Goal: Transaction & Acquisition: Purchase product/service

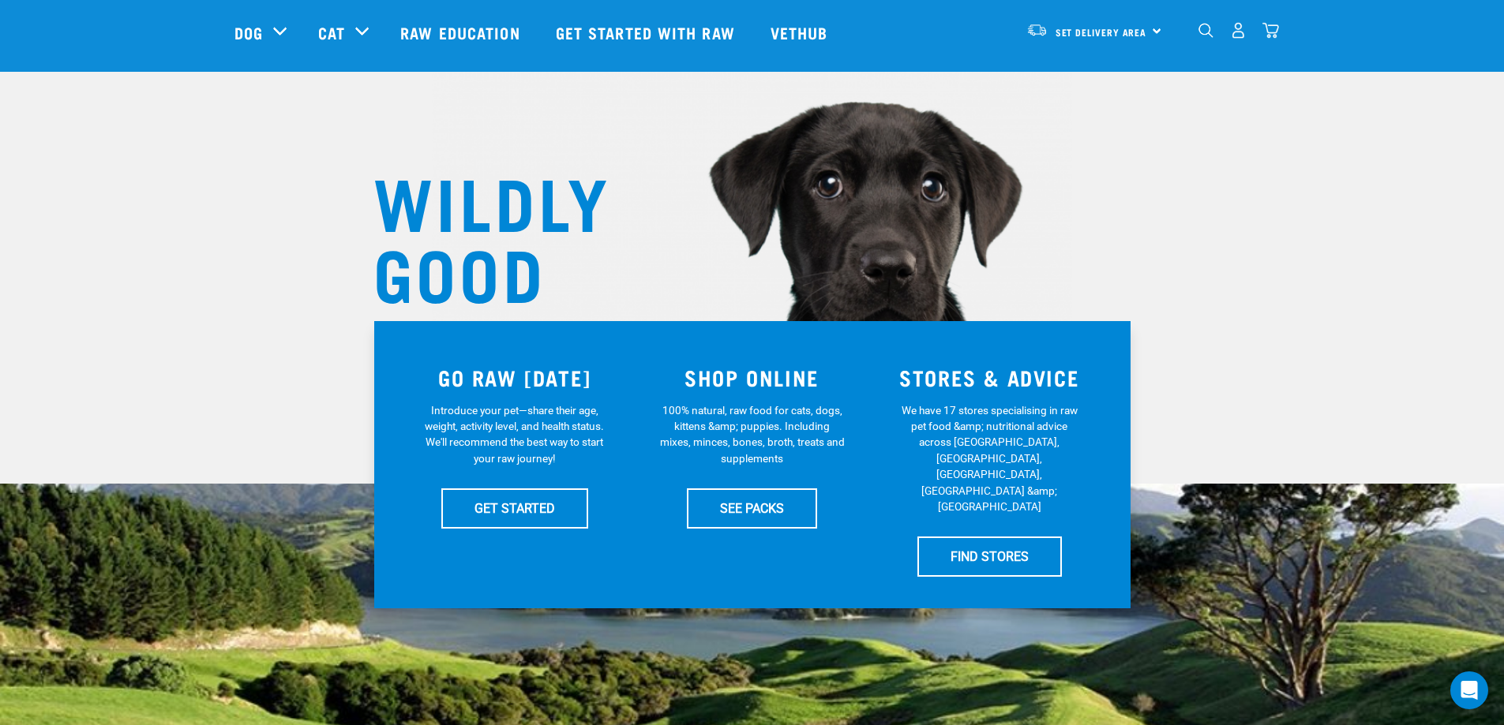
scroll to position [79, 0]
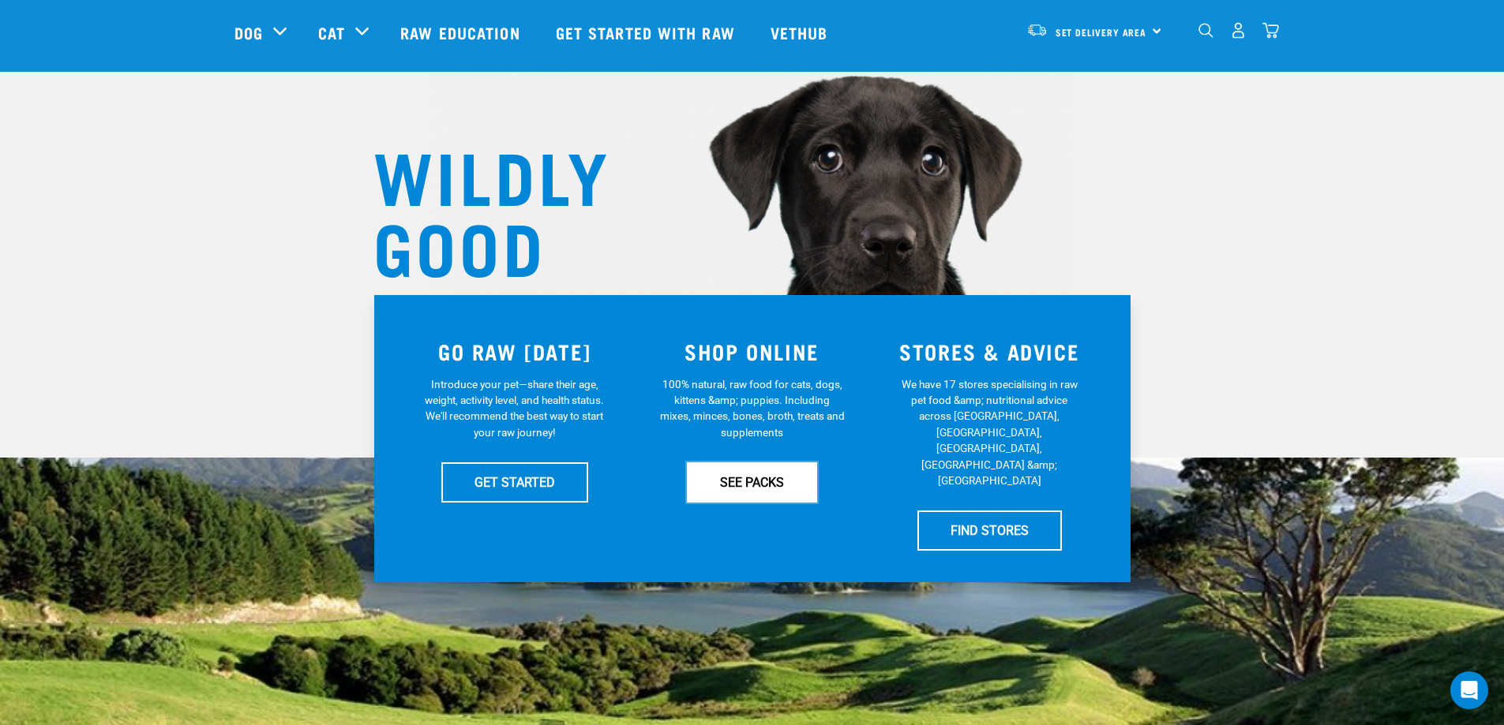
click at [770, 485] on link "SEE PACKS" at bounding box center [752, 482] width 130 height 39
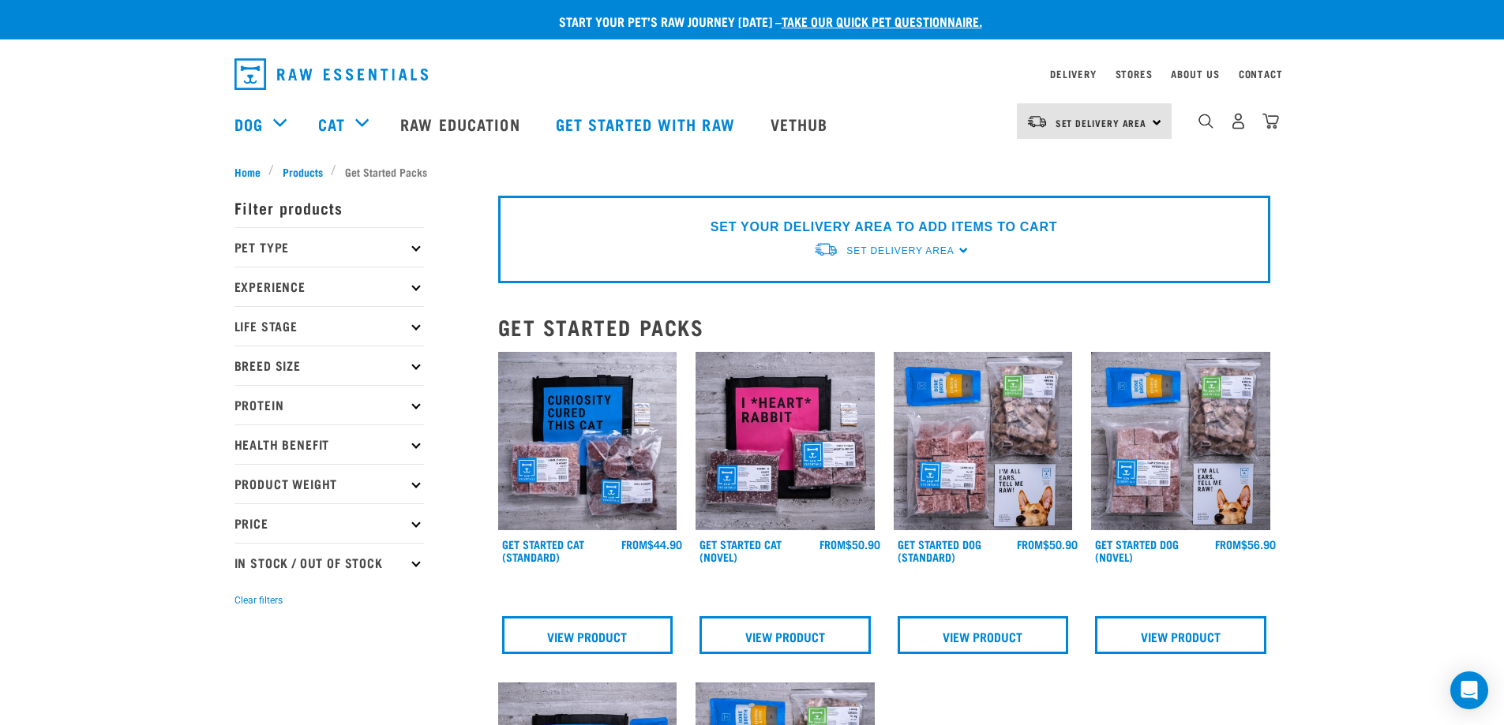
click at [414, 400] on p "Protein" at bounding box center [328, 404] width 189 height 39
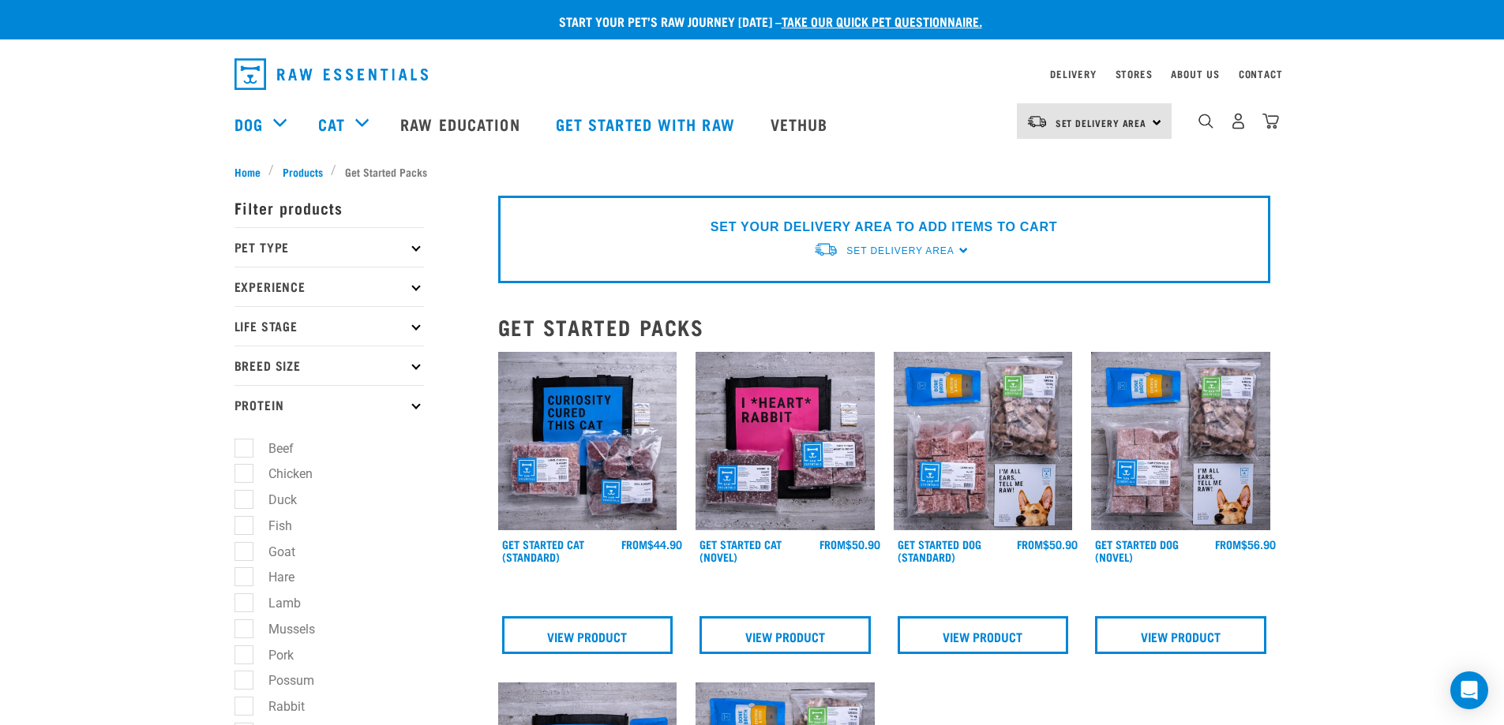
click at [247, 480] on label "Chicken" at bounding box center [281, 474] width 76 height 20
click at [245, 477] on input "Chicken" at bounding box center [239, 472] width 10 height 10
checkbox input "true"
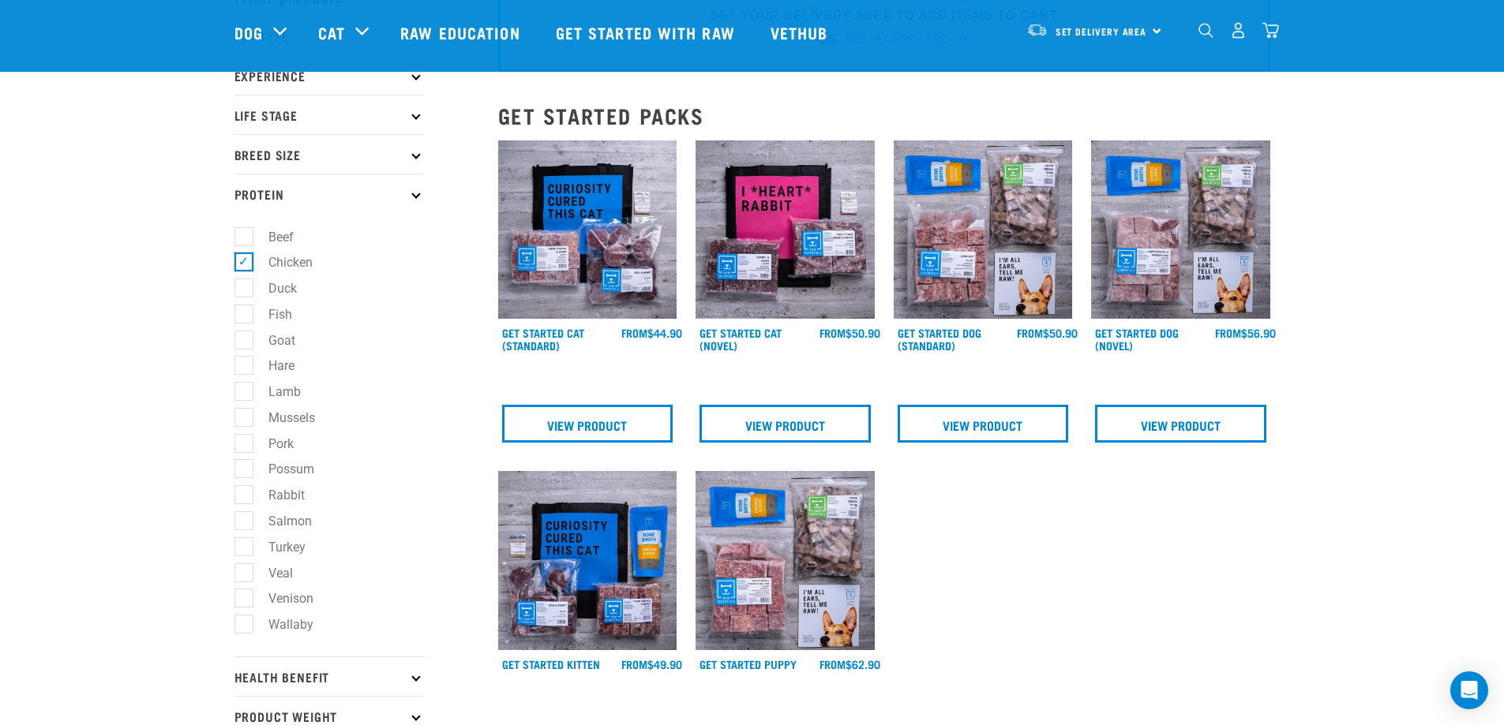
scroll to position [316, 0]
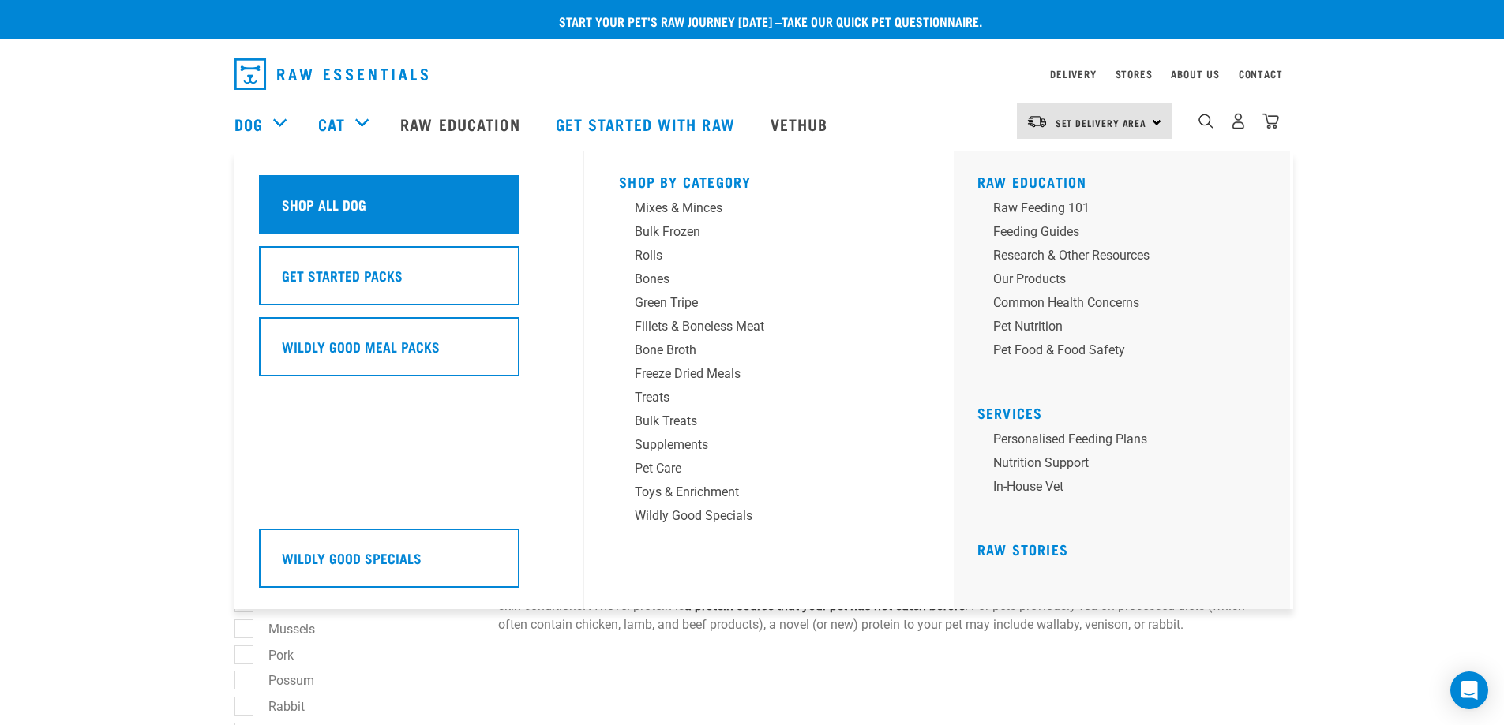
click at [356, 208] on h5 "Shop All Dog" at bounding box center [324, 204] width 84 height 21
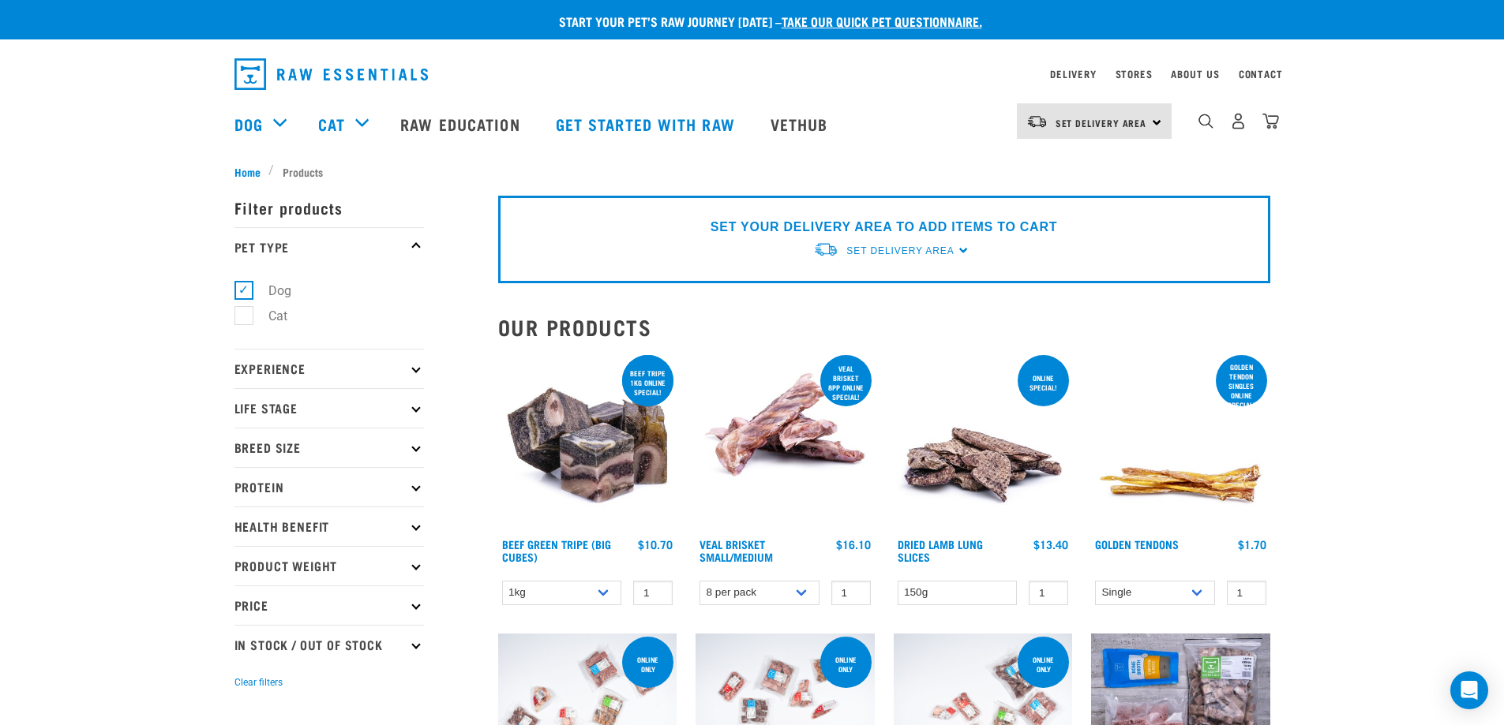
click at [413, 489] on p "Protein" at bounding box center [328, 486] width 189 height 39
click at [248, 559] on label "Chicken" at bounding box center [281, 556] width 76 height 20
click at [245, 558] on input "Chicken" at bounding box center [239, 553] width 10 height 10
checkbox input "true"
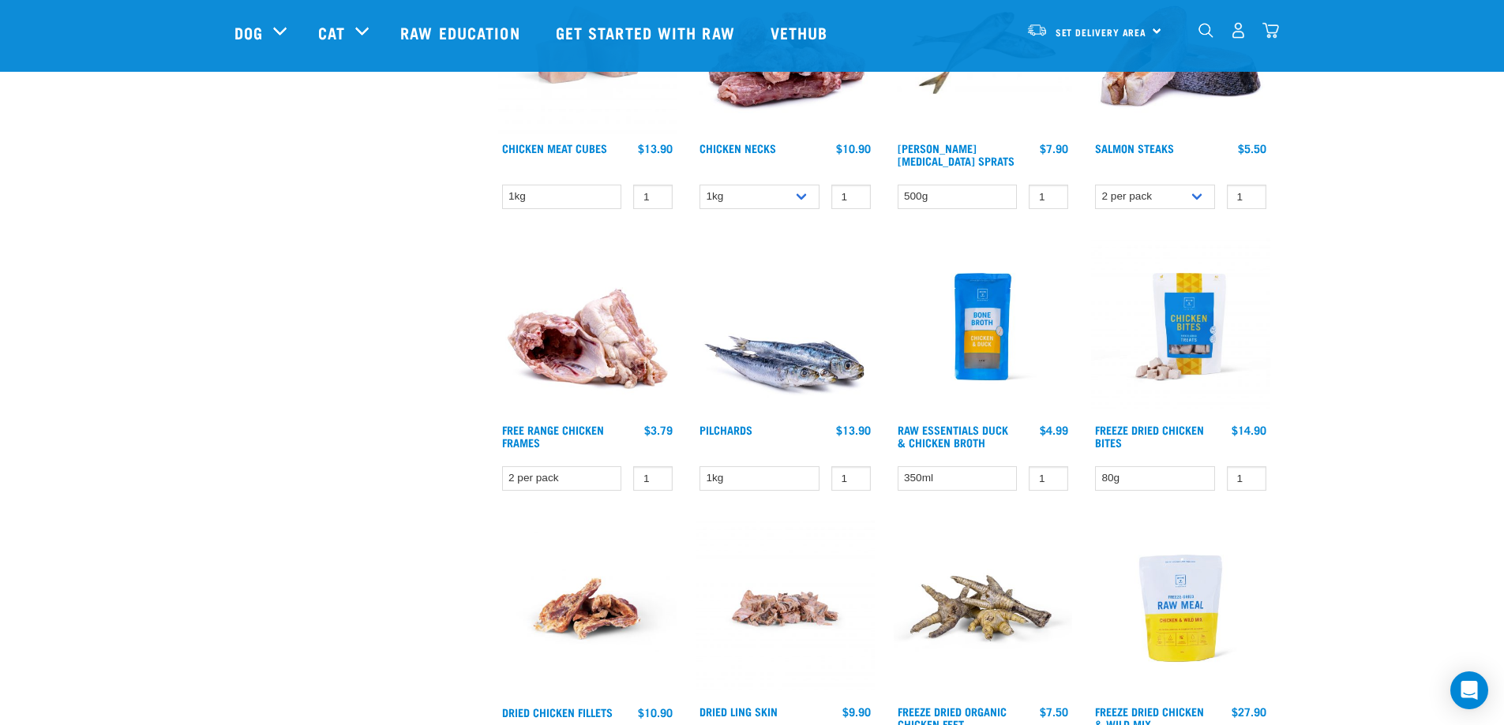
scroll to position [1105, 0]
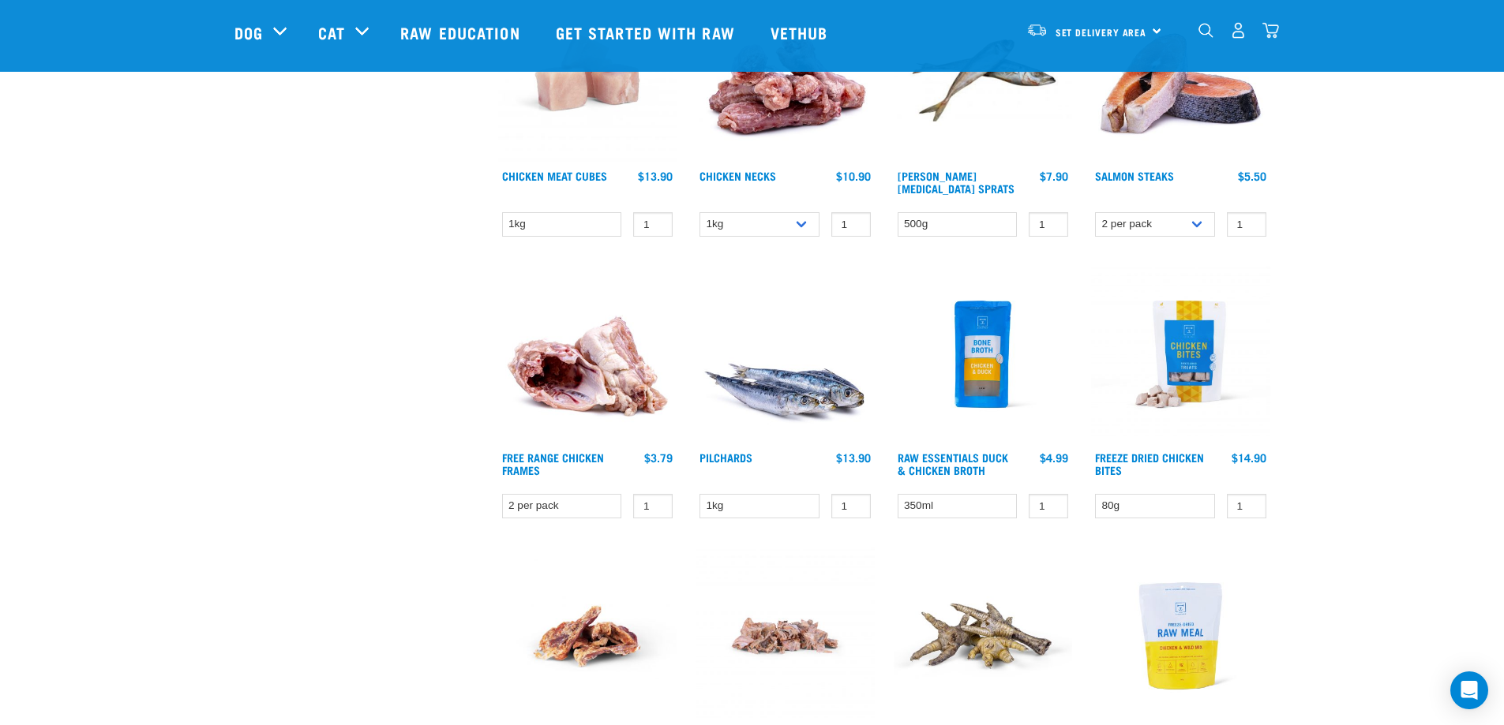
click at [517, 450] on div "Free Range Chicken Frames 1" at bounding box center [588, 397] width 198 height 282
click at [519, 455] on link "Free Range Chicken Frames" at bounding box center [553, 464] width 102 height 18
